Goal: Transaction & Acquisition: Purchase product/service

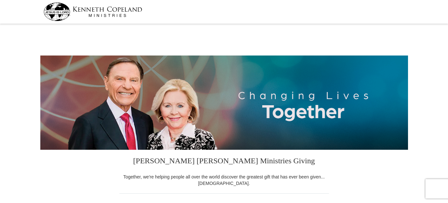
select select "LA"
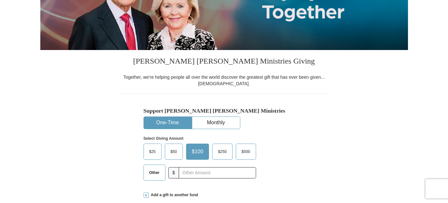
scroll to position [150, 0]
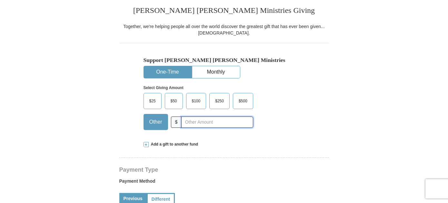
click at [199, 120] on input "text" at bounding box center [217, 121] width 72 height 11
type input "10.00"
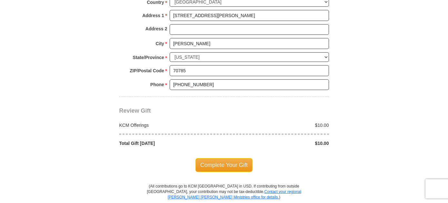
scroll to position [516, 0]
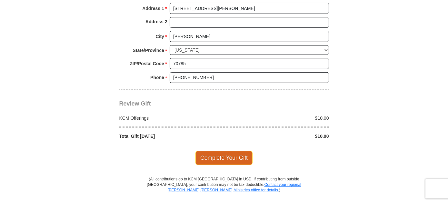
click at [215, 153] on span "Complete Your Gift" at bounding box center [223, 158] width 57 height 14
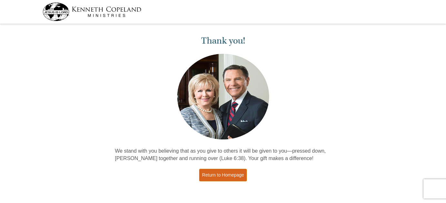
click at [230, 175] on link "Return to Homepage" at bounding box center [223, 175] width 48 height 13
